Goal: Information Seeking & Learning: Find contact information

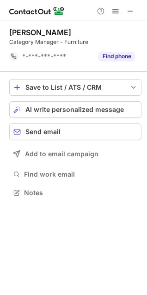
scroll to position [187, 147]
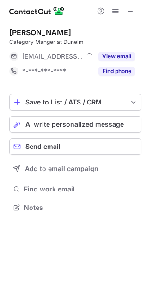
scroll to position [201, 147]
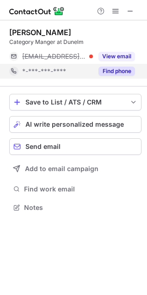
click at [119, 69] on button "Find phone" at bounding box center [117, 71] width 37 height 9
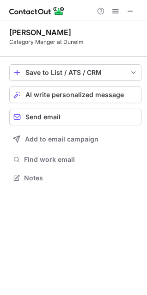
scroll to position [172, 147]
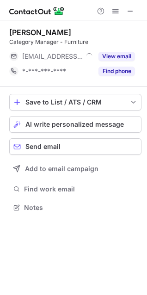
scroll to position [201, 147]
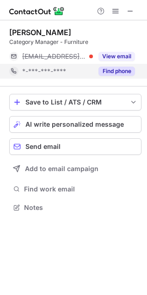
click at [114, 73] on button "Find phone" at bounding box center [117, 71] width 37 height 9
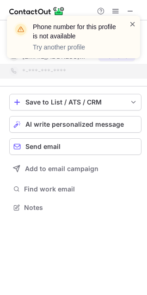
click at [134, 26] on span at bounding box center [132, 23] width 7 height 9
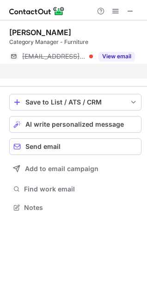
scroll to position [187, 147]
click at [129, 11] on div "Phone number for this profile is not available Try another profile" at bounding box center [74, 40] width 148 height 69
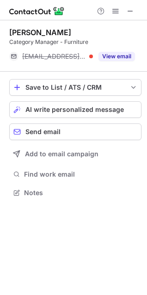
click at [129, 11] on span at bounding box center [130, 10] width 7 height 7
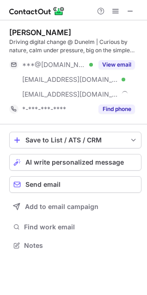
scroll to position [239, 147]
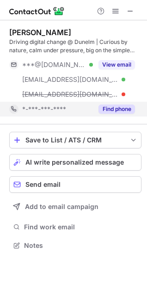
click at [118, 106] on button "Find phone" at bounding box center [117, 109] width 37 height 9
click at [117, 56] on div "Ian Gregory Driving digital change @ Dunelm | Curious by nature, calm under pre…" at bounding box center [75, 72] width 132 height 89
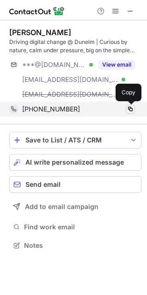
click at [130, 111] on span at bounding box center [130, 109] width 7 height 7
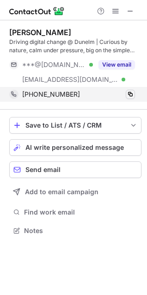
scroll to position [225, 147]
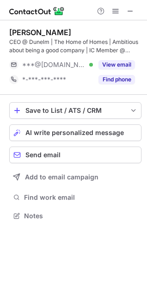
scroll to position [210, 147]
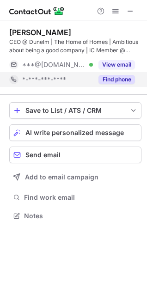
click at [108, 77] on button "Find phone" at bounding box center [117, 79] width 37 height 9
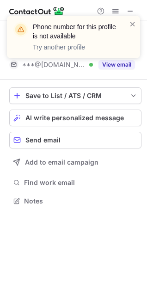
scroll to position [195, 147]
click at [132, 29] on div at bounding box center [132, 36] width 7 height 35
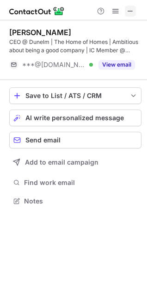
click at [132, 13] on span at bounding box center [130, 10] width 7 height 7
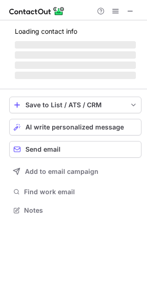
scroll to position [216, 147]
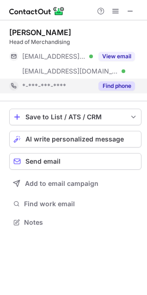
click at [115, 82] on button "Find phone" at bounding box center [117, 85] width 37 height 9
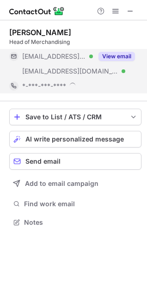
click at [125, 50] on div "View email" at bounding box center [114, 56] width 42 height 15
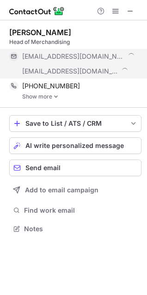
scroll to position [223, 147]
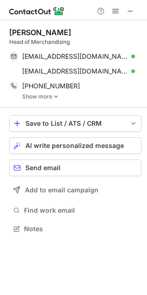
click at [55, 96] on img at bounding box center [56, 97] width 6 height 6
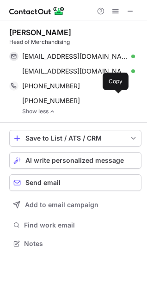
scroll to position [237, 147]
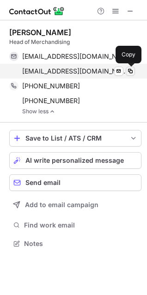
click at [131, 71] on span at bounding box center [130, 71] width 7 height 7
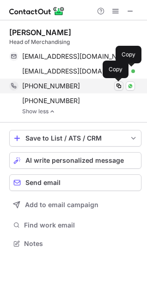
click at [119, 87] on span at bounding box center [118, 85] width 7 height 7
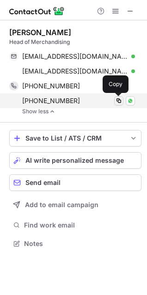
click at [119, 101] on span at bounding box center [118, 100] width 7 height 7
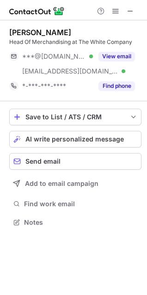
scroll to position [216, 147]
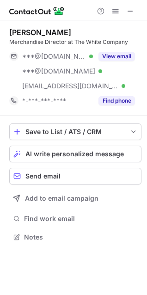
scroll to position [231, 147]
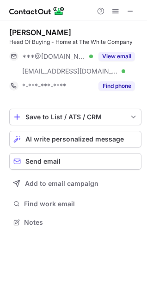
scroll to position [216, 147]
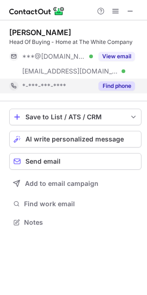
click at [122, 85] on button "Find phone" at bounding box center [117, 85] width 37 height 9
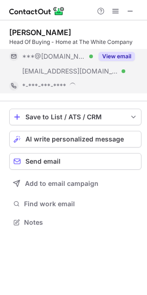
click at [121, 49] on div "[PERSON_NAME] Head Of Buying - Home at The White Company ***@[DOMAIN_NAME] Veri…" at bounding box center [75, 61] width 132 height 66
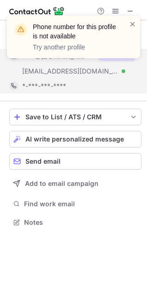
click at [120, 56] on div "Phone number for this profile is not available Try another profile" at bounding box center [74, 40] width 148 height 69
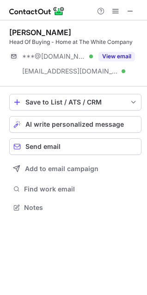
scroll to position [201, 147]
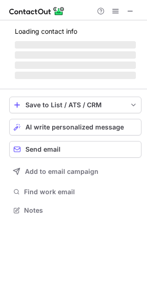
scroll to position [216, 147]
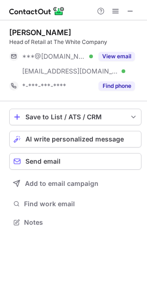
click at [110, 89] on button "Find phone" at bounding box center [117, 85] width 37 height 9
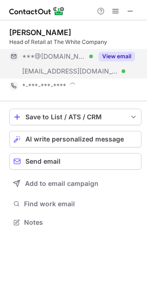
click at [115, 56] on button "View email" at bounding box center [117, 56] width 37 height 9
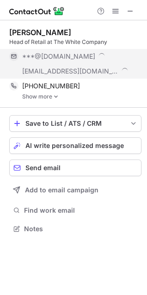
scroll to position [223, 147]
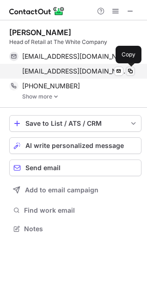
click at [131, 71] on span at bounding box center [130, 71] width 7 height 7
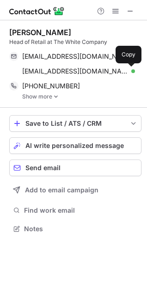
click at [53, 98] on img at bounding box center [56, 97] width 6 height 6
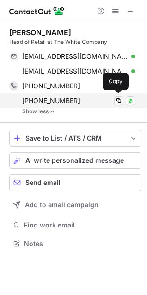
scroll to position [237, 147]
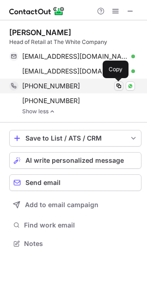
click at [119, 86] on span at bounding box center [118, 85] width 7 height 7
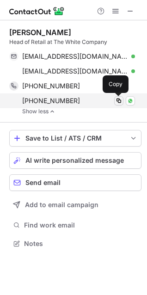
click at [118, 101] on span at bounding box center [118, 100] width 7 height 7
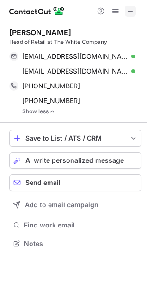
click at [132, 9] on span at bounding box center [130, 10] width 7 height 7
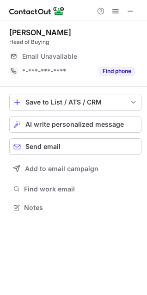
scroll to position [201, 147]
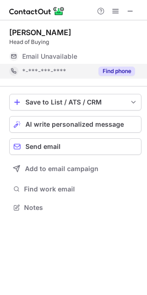
click at [122, 74] on button "Find phone" at bounding box center [117, 71] width 37 height 9
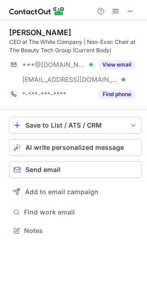
scroll to position [225, 147]
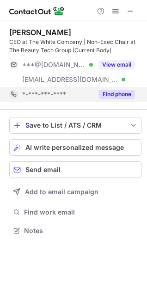
click at [111, 87] on div "Find phone" at bounding box center [114, 94] width 42 height 15
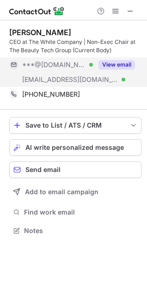
click at [125, 62] on button "View email" at bounding box center [117, 64] width 37 height 9
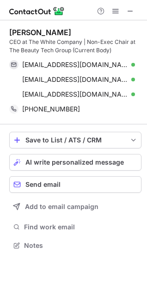
scroll to position [239, 147]
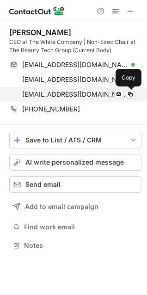
click at [131, 95] on span at bounding box center [130, 94] width 7 height 7
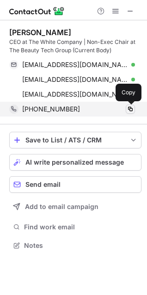
click at [131, 110] on span at bounding box center [130, 109] width 7 height 7
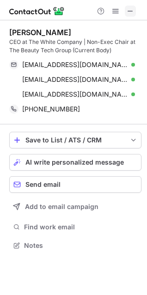
click at [128, 12] on span at bounding box center [130, 10] width 7 height 7
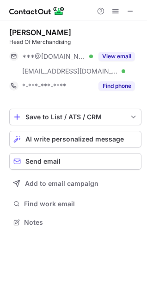
scroll to position [216, 147]
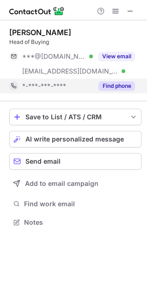
click at [119, 86] on button "Find phone" at bounding box center [117, 85] width 37 height 9
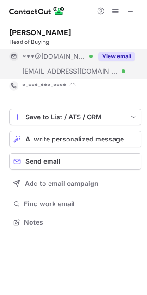
click at [123, 58] on button "View email" at bounding box center [117, 56] width 37 height 9
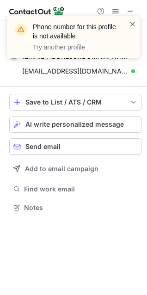
scroll to position [201, 147]
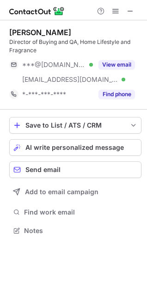
scroll to position [225, 147]
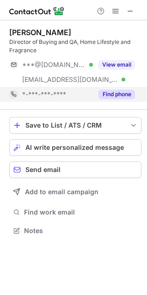
click at [110, 95] on button "Find phone" at bounding box center [117, 94] width 37 height 9
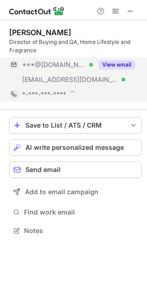
click at [119, 62] on button "View email" at bounding box center [117, 64] width 37 height 9
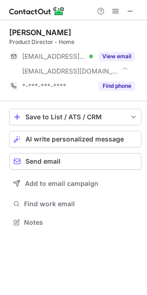
scroll to position [216, 147]
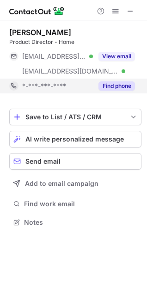
click at [119, 87] on button "Find phone" at bounding box center [117, 85] width 37 height 9
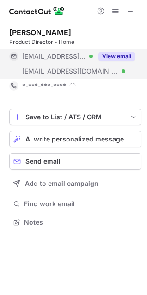
click at [131, 51] on div "View email" at bounding box center [114, 56] width 42 height 15
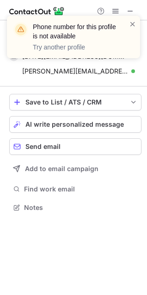
scroll to position [201, 147]
click at [130, 27] on span at bounding box center [132, 23] width 7 height 9
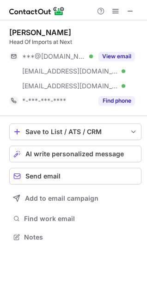
scroll to position [231, 147]
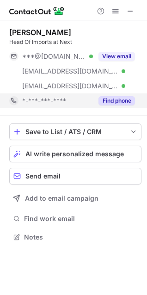
click at [116, 101] on button "Find phone" at bounding box center [117, 100] width 37 height 9
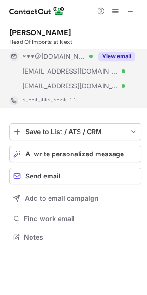
click at [116, 58] on button "View email" at bounding box center [117, 56] width 37 height 9
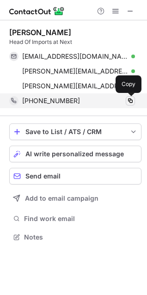
click at [131, 102] on span at bounding box center [130, 100] width 7 height 7
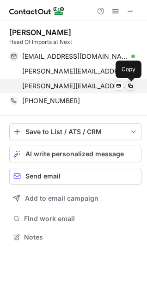
click at [128, 85] on span at bounding box center [130, 85] width 7 height 7
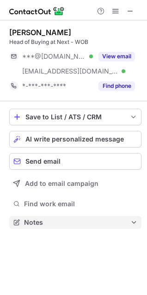
scroll to position [216, 147]
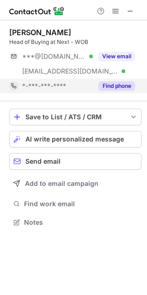
click at [123, 81] on button "Find phone" at bounding box center [117, 85] width 37 height 9
click at [114, 56] on button "View email" at bounding box center [117, 56] width 37 height 9
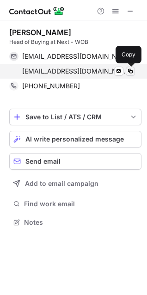
click at [132, 71] on span at bounding box center [130, 71] width 7 height 7
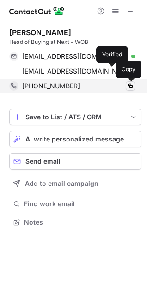
click at [130, 87] on span at bounding box center [130, 85] width 7 height 7
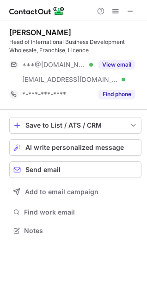
scroll to position [225, 147]
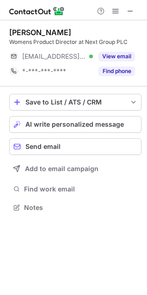
scroll to position [201, 147]
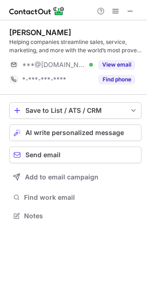
scroll to position [210, 147]
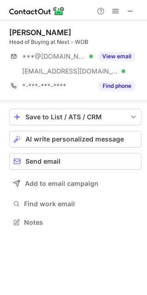
scroll to position [216, 147]
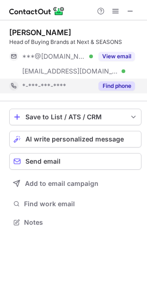
click at [115, 84] on button "Find phone" at bounding box center [117, 85] width 37 height 9
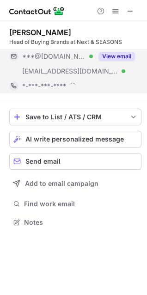
click at [114, 56] on button "View email" at bounding box center [117, 56] width 37 height 9
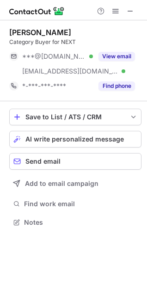
scroll to position [216, 147]
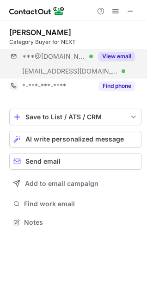
drag, startPoint x: 110, startPoint y: 88, endPoint x: 112, endPoint y: 72, distance: 16.7
click at [111, 88] on button "Find phone" at bounding box center [117, 85] width 37 height 9
click at [114, 53] on button "View email" at bounding box center [117, 56] width 37 height 9
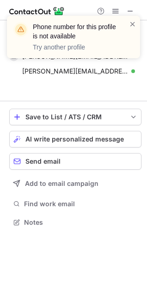
scroll to position [201, 147]
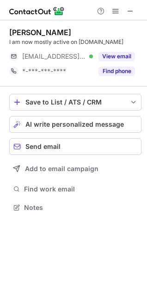
scroll to position [201, 147]
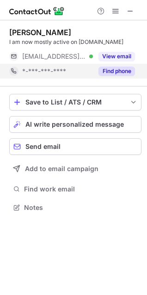
click at [107, 68] on button "Find phone" at bounding box center [117, 71] width 37 height 9
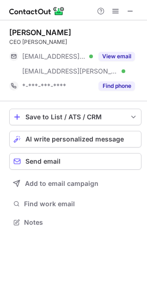
scroll to position [216, 147]
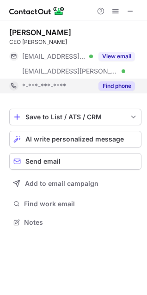
click at [117, 81] on div "Find phone" at bounding box center [114, 86] width 42 height 15
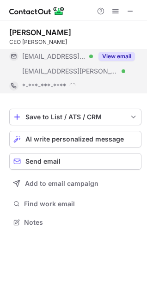
click at [123, 56] on button "View email" at bounding box center [117, 56] width 37 height 9
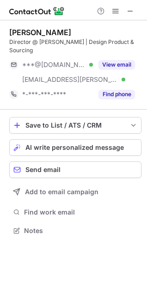
scroll to position [216, 147]
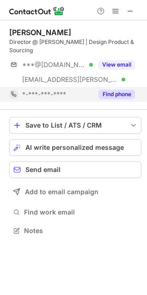
click at [110, 90] on button "Find phone" at bounding box center [117, 94] width 37 height 9
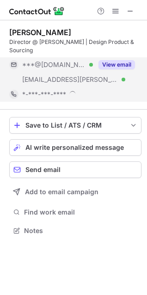
click at [120, 60] on button "View email" at bounding box center [117, 64] width 37 height 9
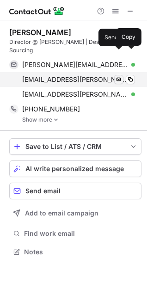
scroll to position [237, 147]
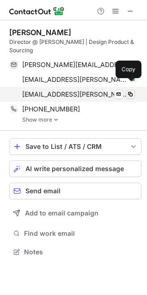
click at [129, 91] on span at bounding box center [130, 94] width 7 height 7
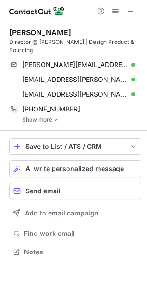
click at [56, 117] on img at bounding box center [56, 120] width 6 height 6
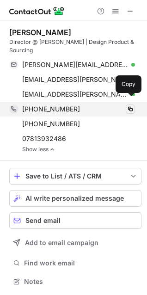
click at [130, 106] on span at bounding box center [130, 109] width 7 height 7
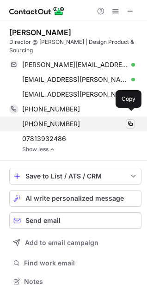
click at [132, 120] on span at bounding box center [130, 123] width 7 height 7
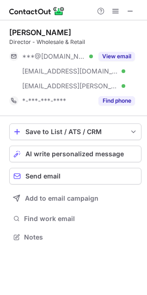
scroll to position [231, 147]
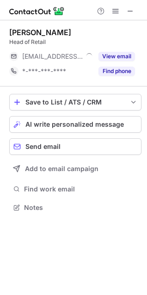
scroll to position [201, 147]
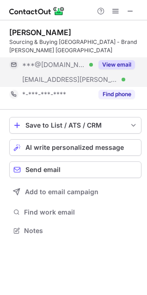
scroll to position [216, 147]
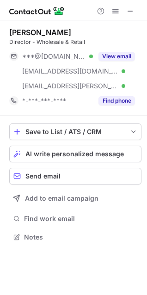
scroll to position [231, 147]
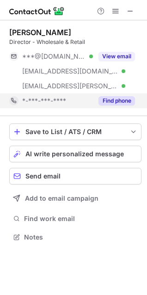
click at [118, 99] on button "Find phone" at bounding box center [117, 100] width 37 height 9
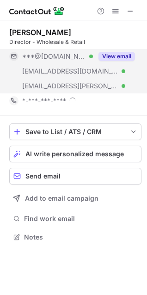
click at [117, 56] on button "View email" at bounding box center [117, 56] width 37 height 9
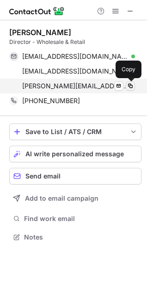
click at [131, 86] on span at bounding box center [130, 85] width 7 height 7
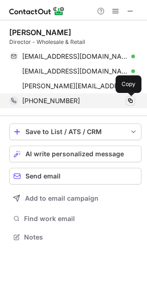
click at [130, 101] on span at bounding box center [130, 100] width 7 height 7
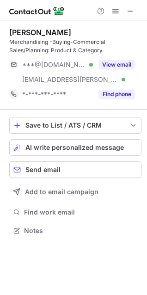
scroll to position [225, 147]
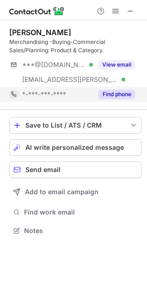
click at [112, 96] on button "Find phone" at bounding box center [117, 94] width 37 height 9
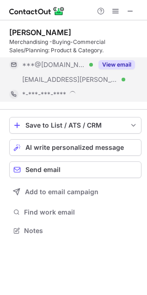
click at [118, 63] on button "View email" at bounding box center [117, 64] width 37 height 9
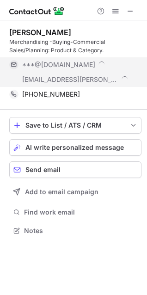
scroll to position [239, 147]
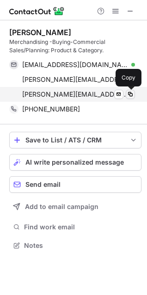
click at [130, 94] on span at bounding box center [130, 94] width 7 height 7
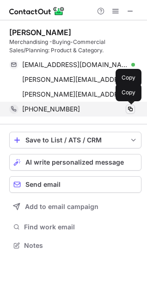
click at [132, 107] on span at bounding box center [130, 109] width 7 height 7
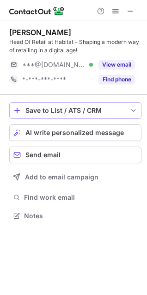
scroll to position [210, 147]
click at [117, 94] on div "Danny Hilton Head Of Retail at Habitat - Shaping a modern way of retailing in a…" at bounding box center [75, 57] width 132 height 75
click at [122, 63] on button "View email" at bounding box center [117, 64] width 37 height 9
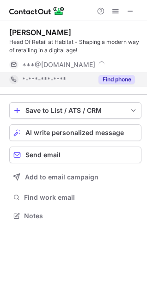
scroll to position [225, 147]
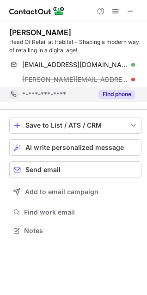
click at [120, 74] on div "danny.hilton@habitat.co.uk" at bounding box center [72, 79] width 126 height 15
click at [119, 89] on div "Find phone" at bounding box center [114, 94] width 42 height 15
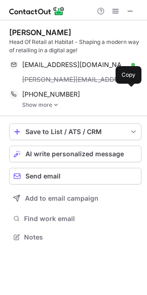
scroll to position [231, 147]
click at [53, 104] on img at bounding box center [56, 105] width 6 height 6
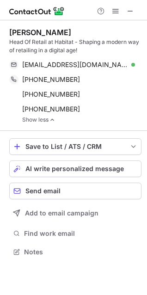
scroll to position [246, 147]
click at [127, 12] on span at bounding box center [130, 10] width 7 height 7
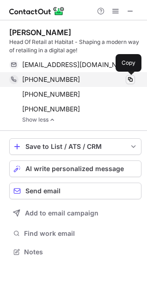
click at [131, 79] on span at bounding box center [130, 79] width 7 height 7
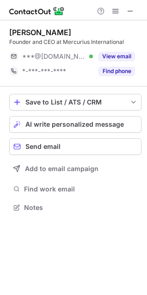
scroll to position [201, 147]
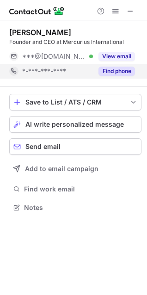
click at [115, 73] on button "Find phone" at bounding box center [117, 71] width 37 height 9
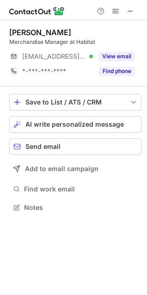
scroll to position [201, 147]
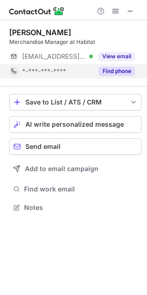
click at [114, 71] on button "Find phone" at bounding box center [117, 71] width 37 height 9
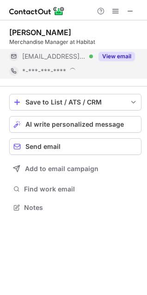
click at [121, 54] on button "View email" at bounding box center [117, 56] width 37 height 9
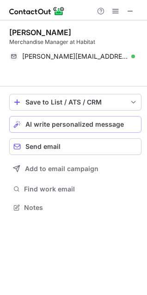
scroll to position [187, 147]
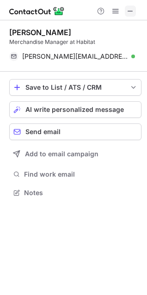
click at [130, 12] on span at bounding box center [130, 10] width 7 height 7
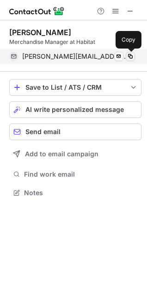
click at [130, 57] on span at bounding box center [130, 56] width 7 height 7
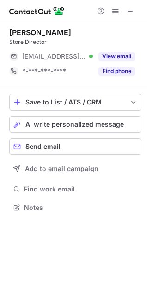
scroll to position [201, 147]
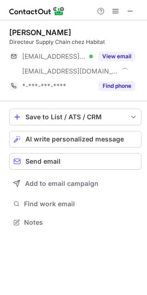
scroll to position [216, 147]
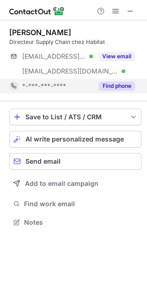
click at [107, 84] on button "Find phone" at bounding box center [117, 85] width 37 height 9
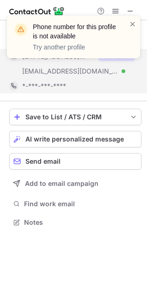
click at [114, 52] on div "Phone number for this profile is not available Try another profile" at bounding box center [74, 40] width 148 height 69
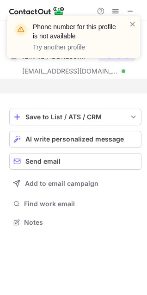
scroll to position [201, 147]
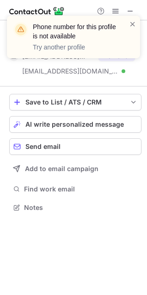
click at [128, 26] on div "Phone number for this profile is not available Try another profile" at bounding box center [70, 36] width 119 height 35
click at [133, 24] on span at bounding box center [132, 23] width 7 height 9
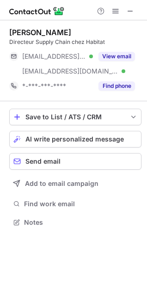
scroll to position [216, 147]
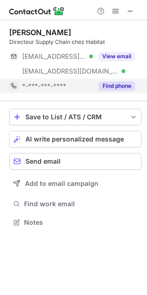
click at [114, 86] on button "Find phone" at bounding box center [117, 85] width 37 height 9
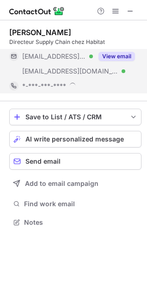
click at [123, 57] on button "View email" at bounding box center [117, 56] width 37 height 9
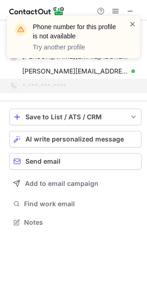
click at [132, 25] on span at bounding box center [132, 23] width 7 height 9
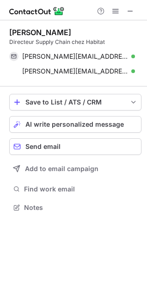
scroll to position [201, 147]
